Goal: Information Seeking & Learning: Learn about a topic

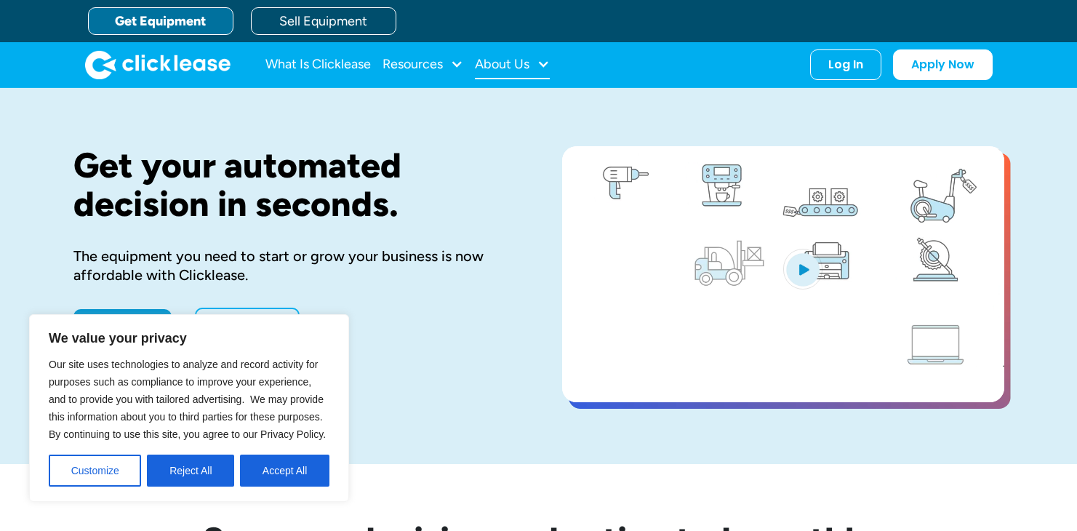
click at [491, 64] on div "About Us" at bounding box center [502, 64] width 55 height 0
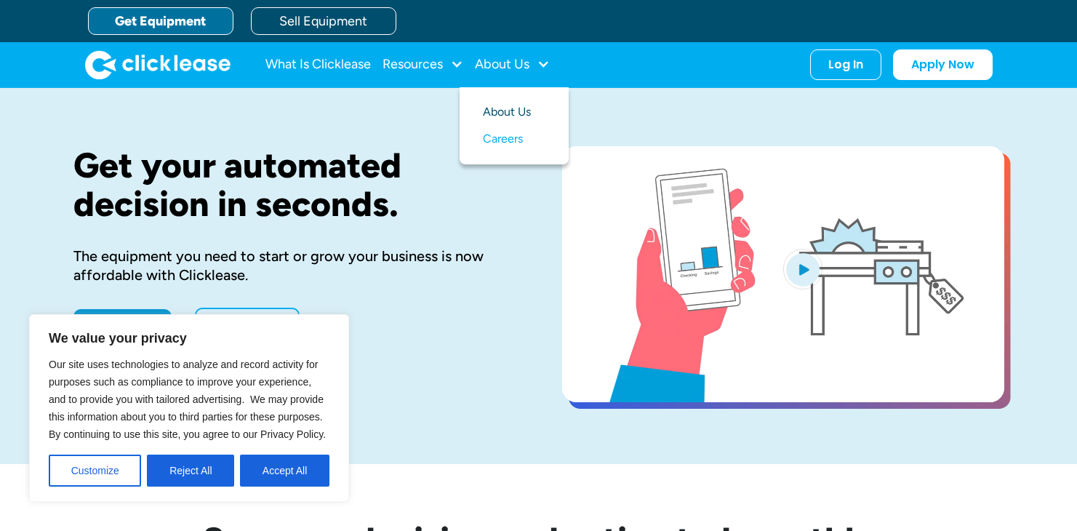
click at [513, 108] on link "About Us" at bounding box center [514, 112] width 63 height 27
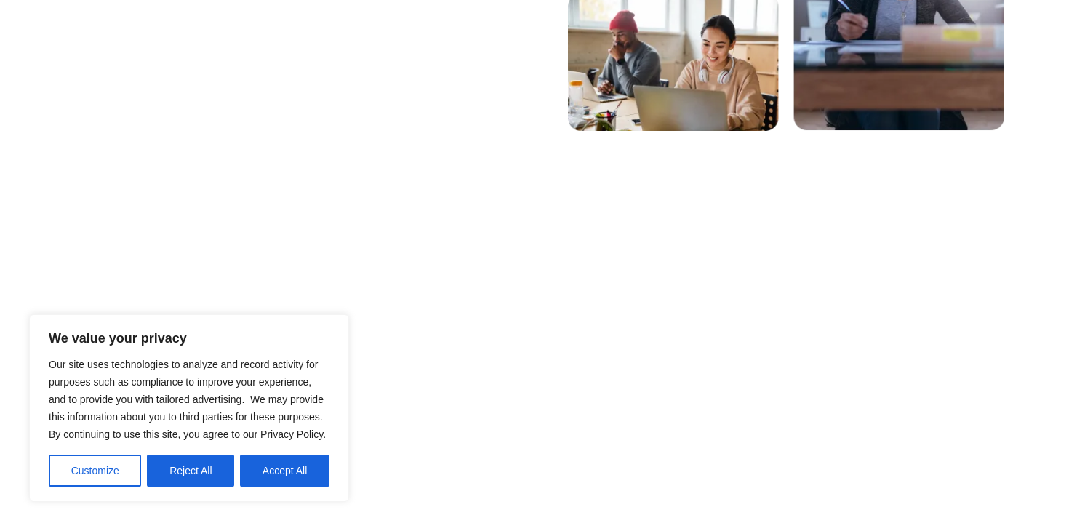
scroll to position [601, 0]
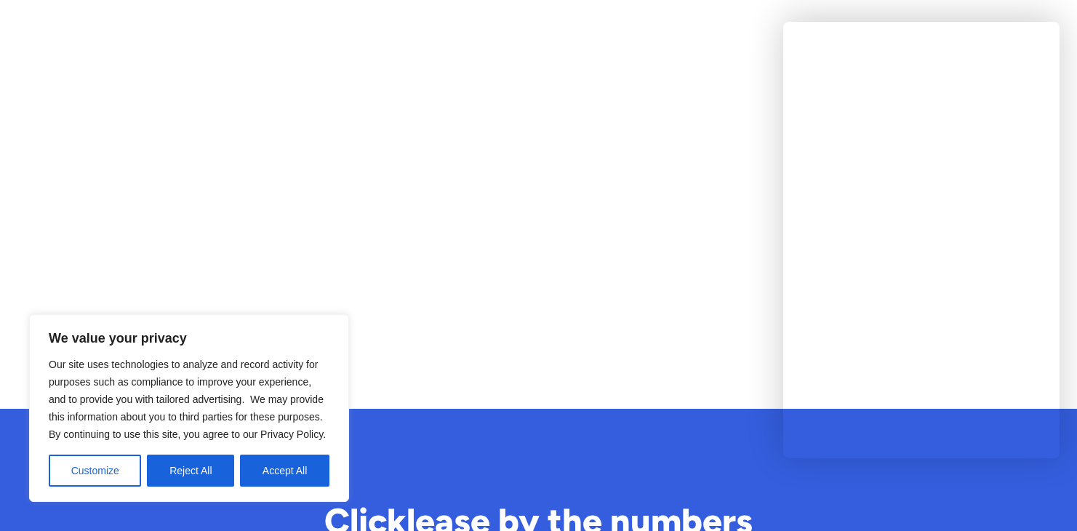
scroll to position [1068, 0]
